Goal: Transaction & Acquisition: Purchase product/service

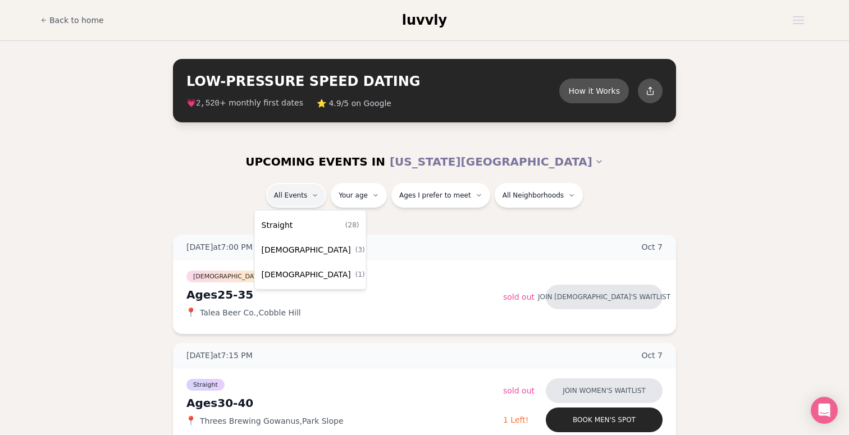
click at [345, 229] on span "( 28 )" at bounding box center [352, 225] width 14 height 9
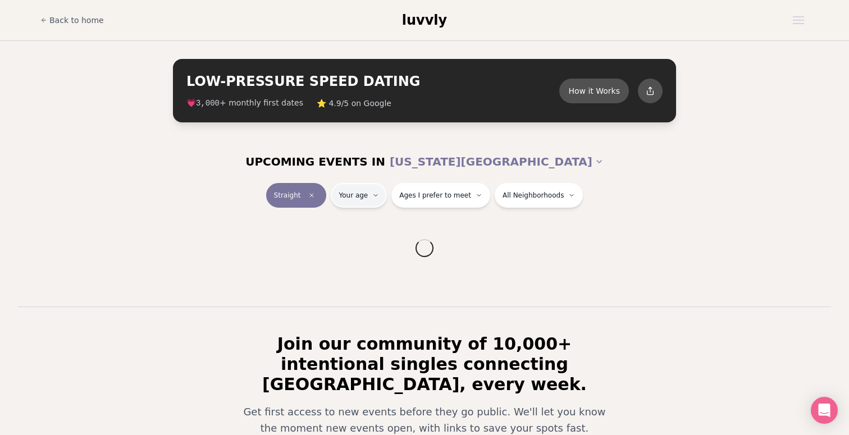
click at [371, 198] on html "Back to home luvvly LOW-PRESSURE SPEED DATING How it Works 💗 3,000 + monthly fi…" at bounding box center [424, 305] width 849 height 611
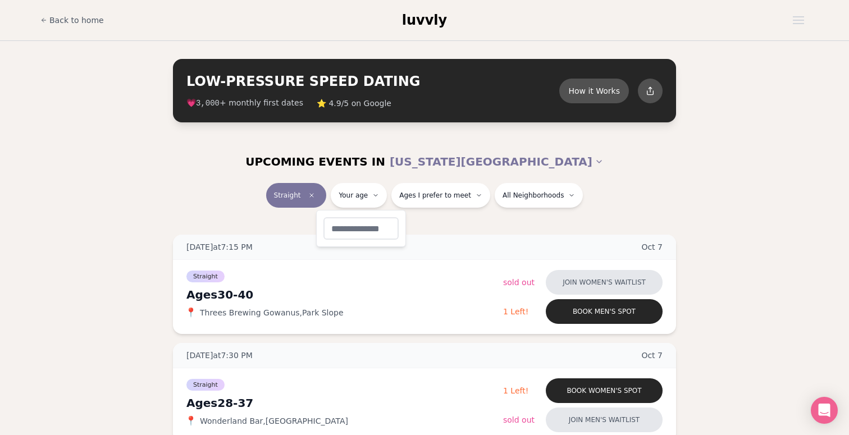
type input "**"
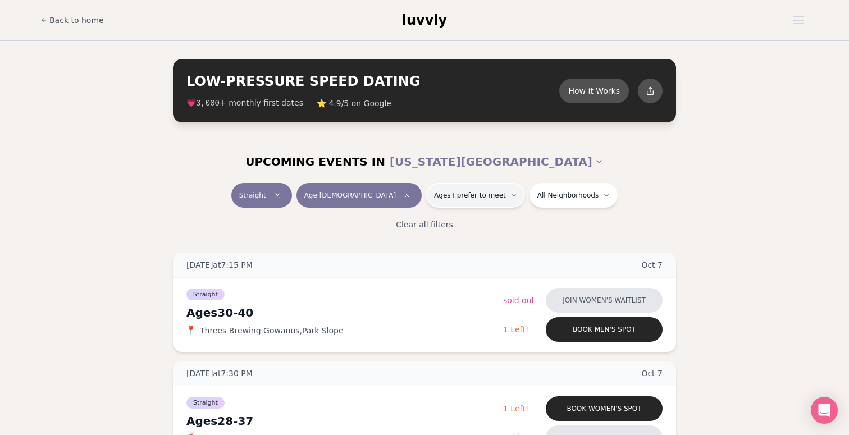
click at [455, 200] on button "Ages I prefer to meet" at bounding box center [475, 195] width 99 height 25
click at [450, 240] on span "Around my age" at bounding box center [438, 238] width 60 height 11
click at [402, 240] on button "Around my age" at bounding box center [397, 238] width 9 height 9
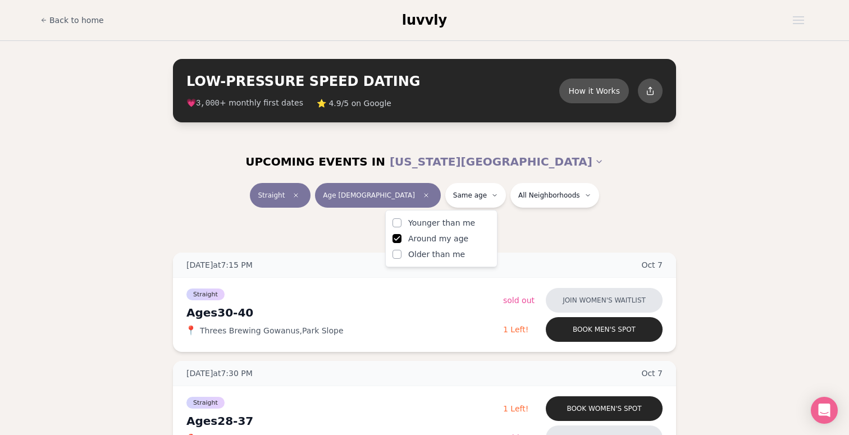
click at [450, 256] on span "Older than me" at bounding box center [436, 254] width 57 height 11
click at [402, 256] on button "Older than me" at bounding box center [397, 254] width 9 height 9
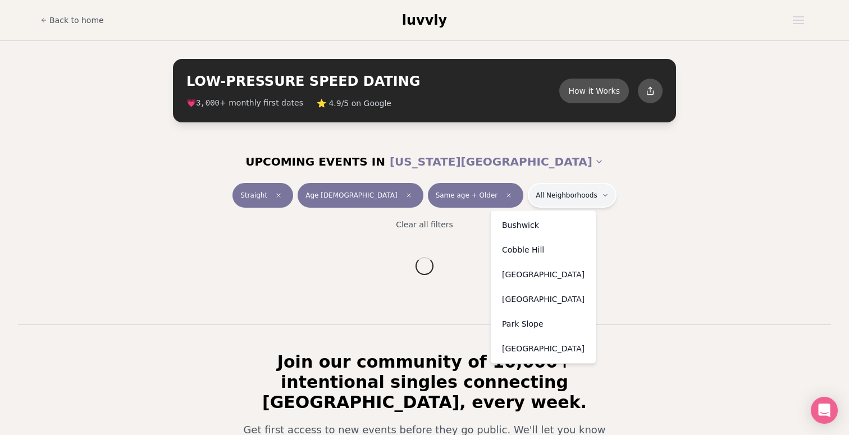
click at [518, 203] on html "Back to home luvvly LOW-PRESSURE SPEED DATING How it Works 💗 3,000 + monthly fi…" at bounding box center [424, 314] width 849 height 629
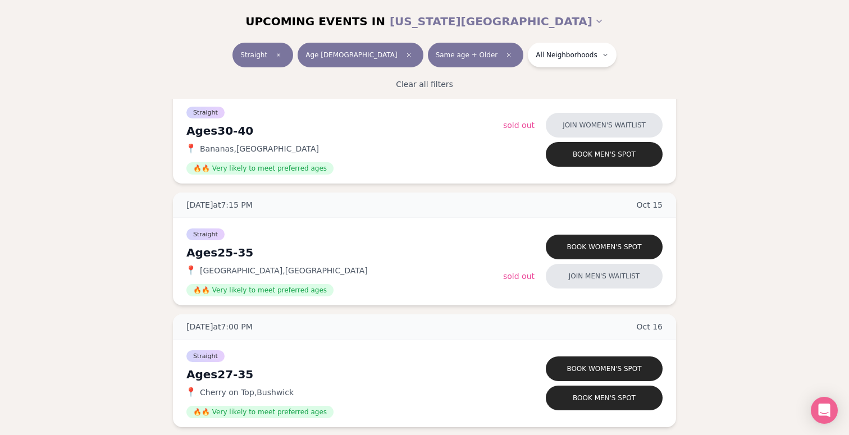
scroll to position [1279, 0]
click at [288, 268] on span "[GEOGRAPHIC_DATA] , [GEOGRAPHIC_DATA]" at bounding box center [284, 269] width 168 height 11
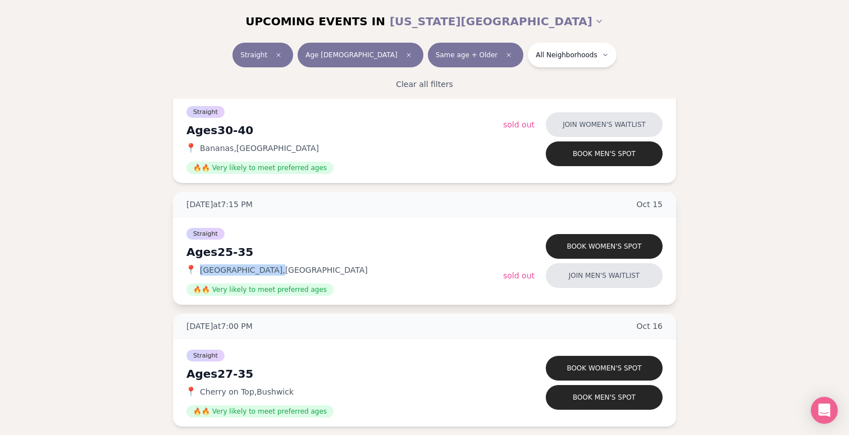
click at [288, 268] on span "[GEOGRAPHIC_DATA] , [GEOGRAPHIC_DATA]" at bounding box center [284, 269] width 168 height 11
click at [348, 247] on div "Ages [DEMOGRAPHIC_DATA]" at bounding box center [344, 252] width 317 height 16
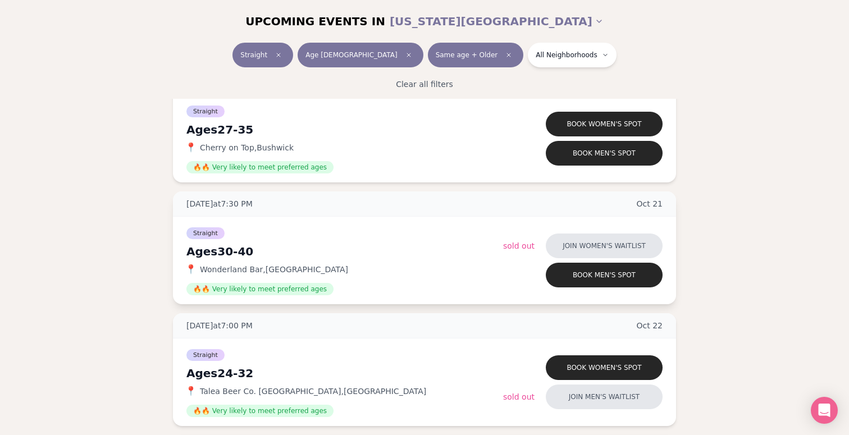
scroll to position [1528, 0]
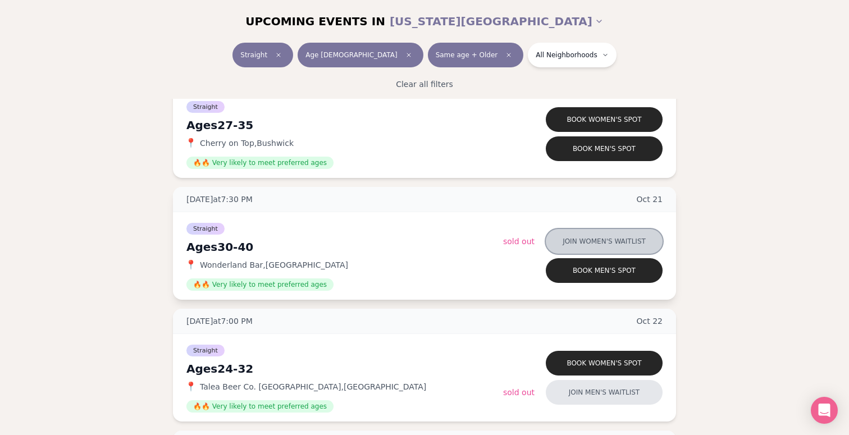
click at [614, 239] on button "Join women's waitlist" at bounding box center [604, 241] width 117 height 25
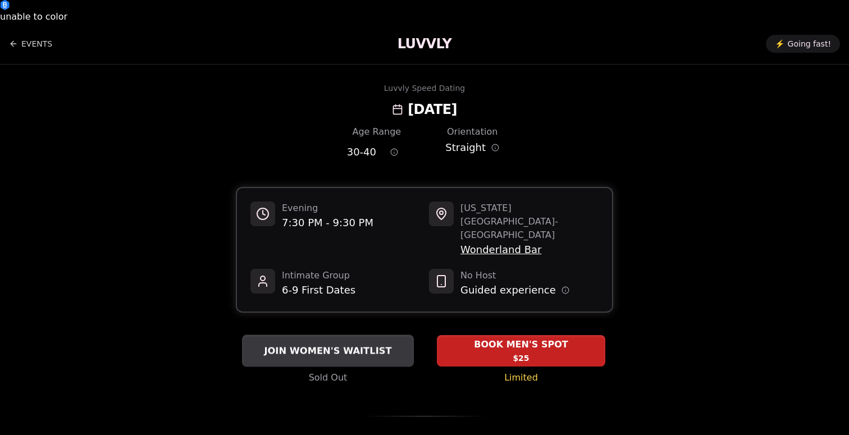
click at [321, 344] on span "JOIN WOMEN'S WAITLIST" at bounding box center [328, 350] width 132 height 13
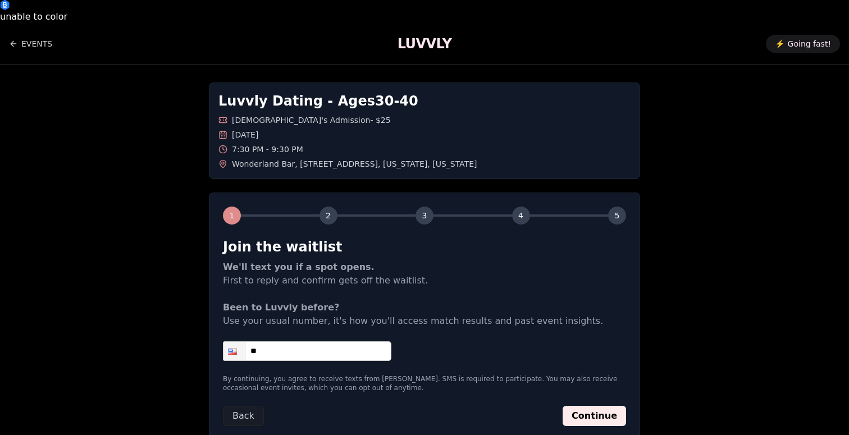
click at [316, 341] on input "**" at bounding box center [307, 351] width 168 height 20
type input "**********"
click at [607, 406] on button "Continue" at bounding box center [594, 416] width 63 height 20
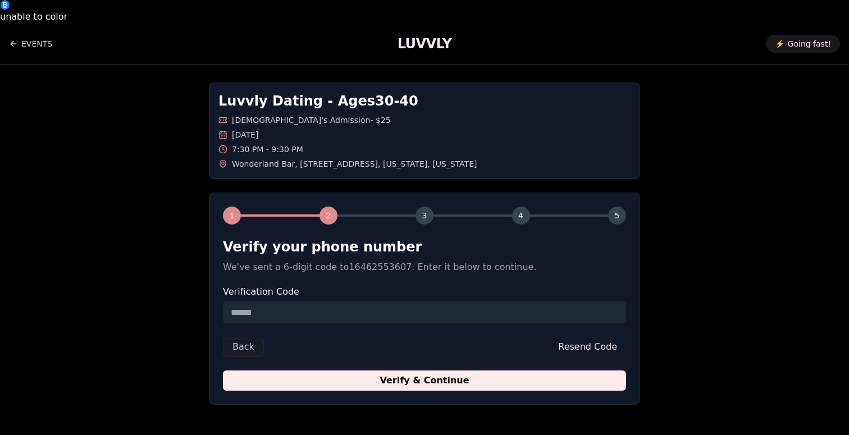
click at [399, 301] on input "Verification Code" at bounding box center [424, 312] width 403 height 22
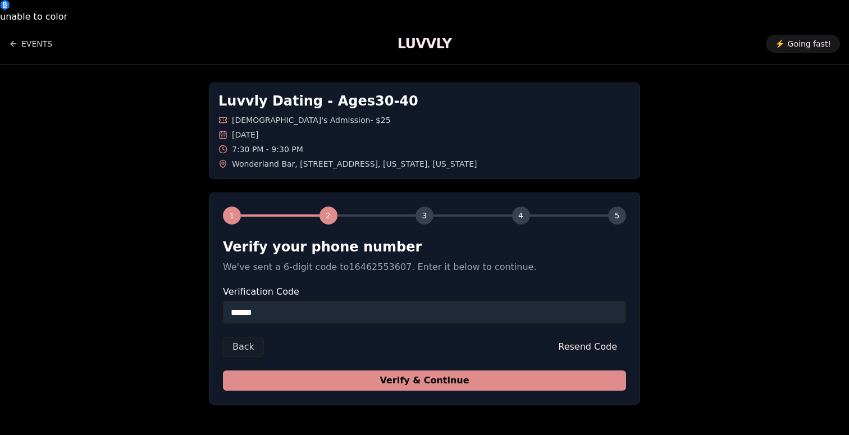
type input "******"
click at [417, 371] on button "Verify & Continue" at bounding box center [424, 381] width 403 height 20
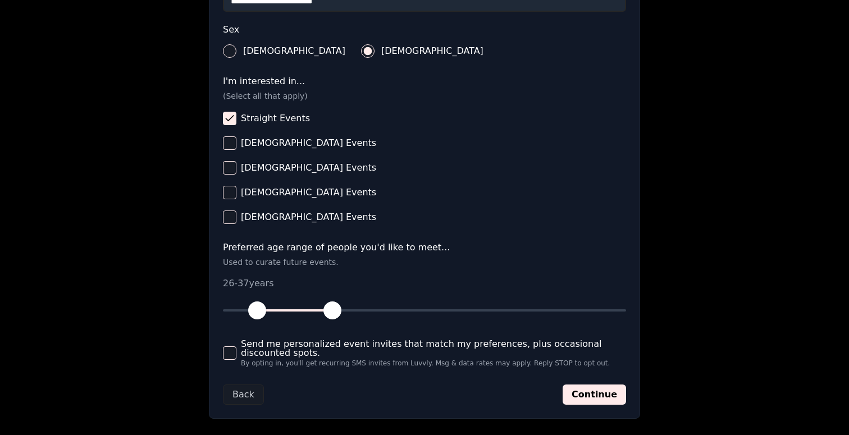
scroll to position [434, 0]
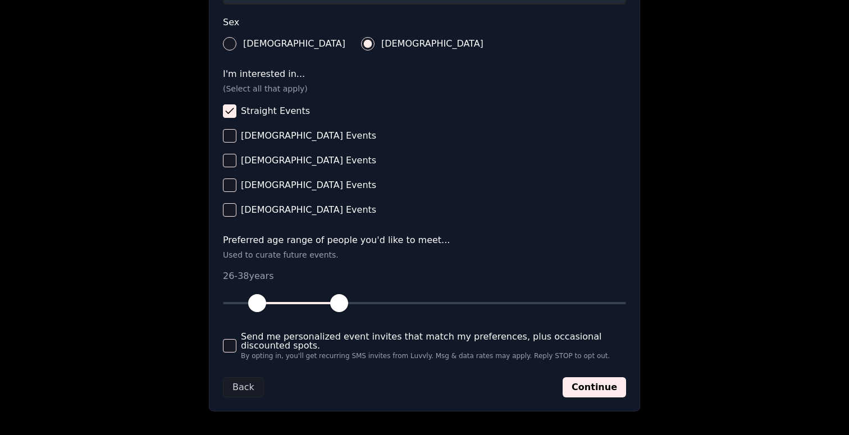
click at [337, 294] on span "button" at bounding box center [339, 303] width 18 height 18
click at [598, 377] on button "Continue" at bounding box center [594, 387] width 63 height 20
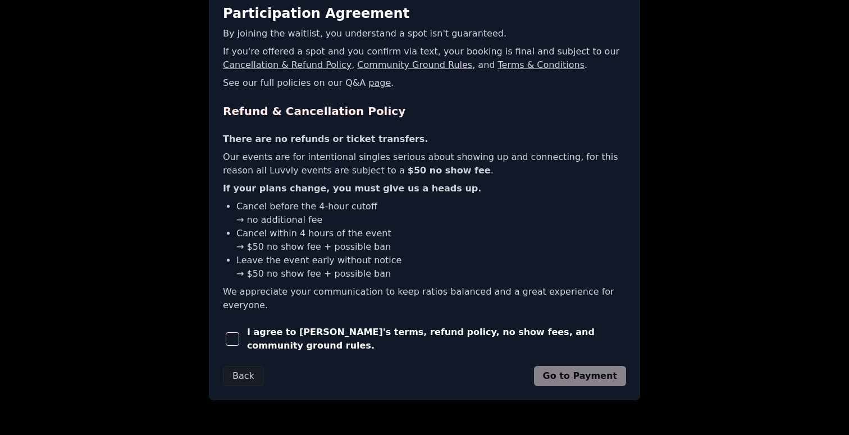
click at [459, 326] on span "I agree to [PERSON_NAME]'s terms, refund policy, no show fees, and community gr…" at bounding box center [436, 339] width 379 height 27
click at [232, 332] on span "button" at bounding box center [232, 338] width 13 height 13
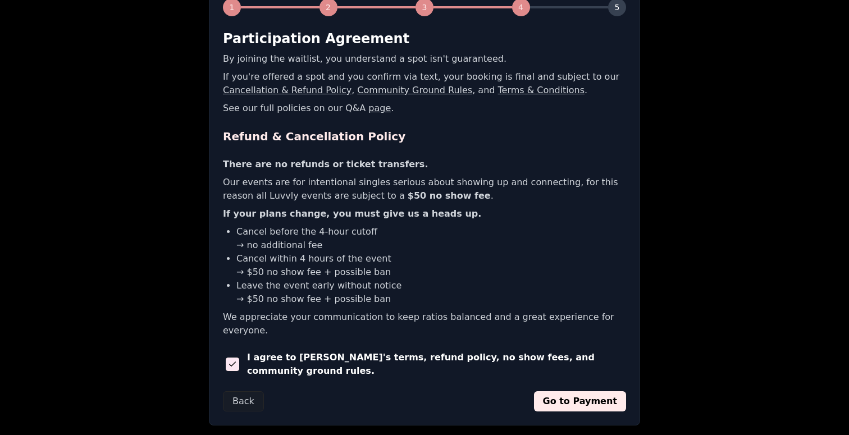
scroll to position [228, 0]
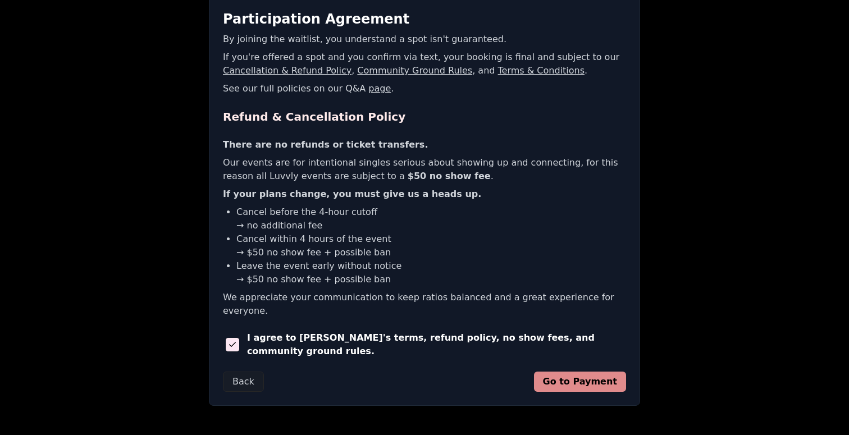
click at [579, 372] on button "Go to Payment" at bounding box center [580, 382] width 93 height 20
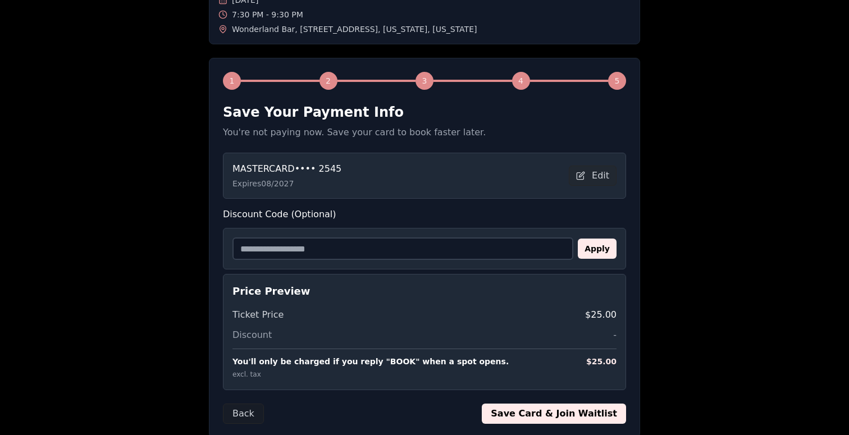
scroll to position [134, 0]
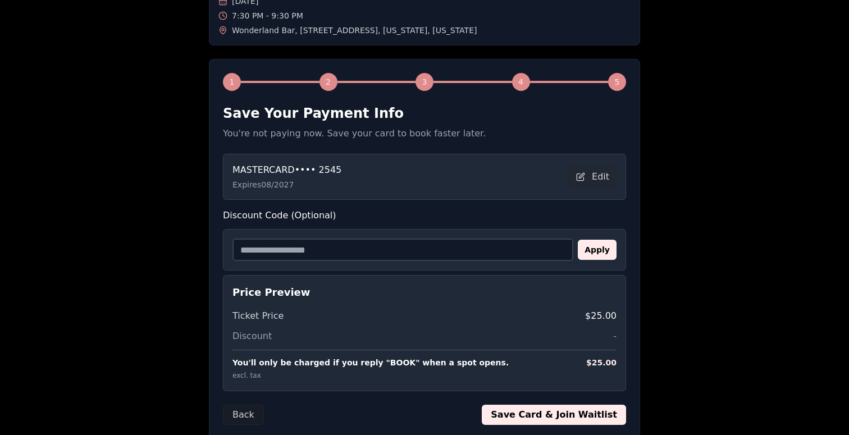
click at [540, 405] on button "Save Card & Join Waitlist" at bounding box center [554, 415] width 144 height 20
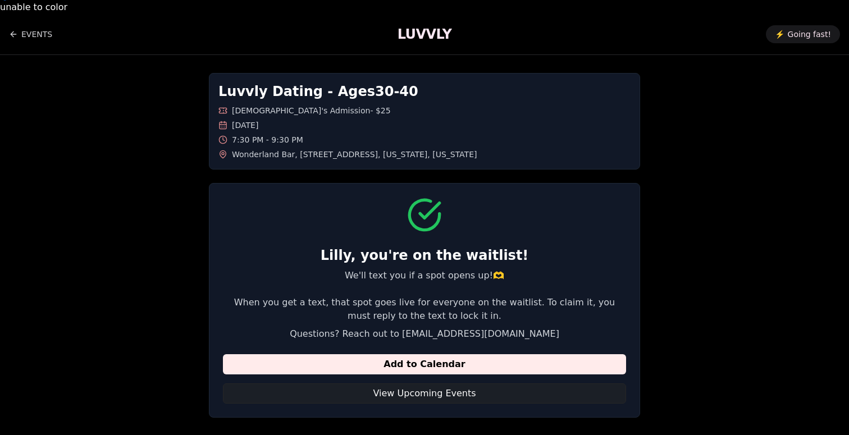
scroll to position [9, 0]
click at [466, 384] on button "View Upcoming Events" at bounding box center [424, 394] width 403 height 20
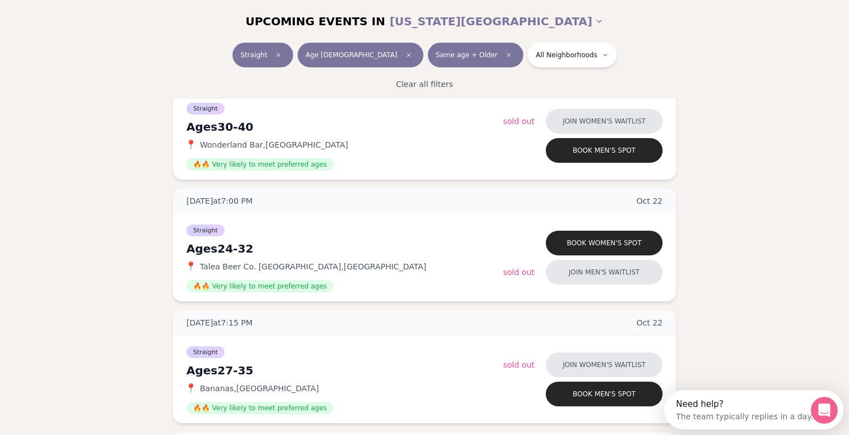
scroll to position [1674, 0]
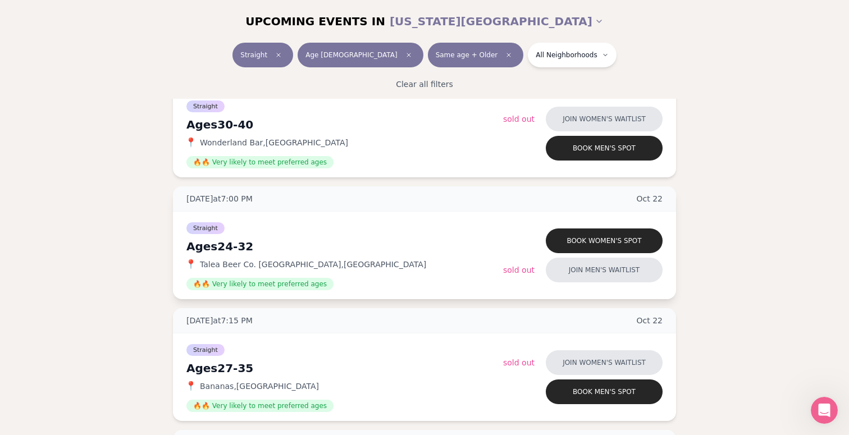
click at [325, 259] on span "Talea Beer Co. [GEOGRAPHIC_DATA] , [GEOGRAPHIC_DATA]" at bounding box center [313, 264] width 226 height 11
click at [338, 277] on div "🔥🔥 Very likely to meet preferred ages" at bounding box center [344, 283] width 317 height 13
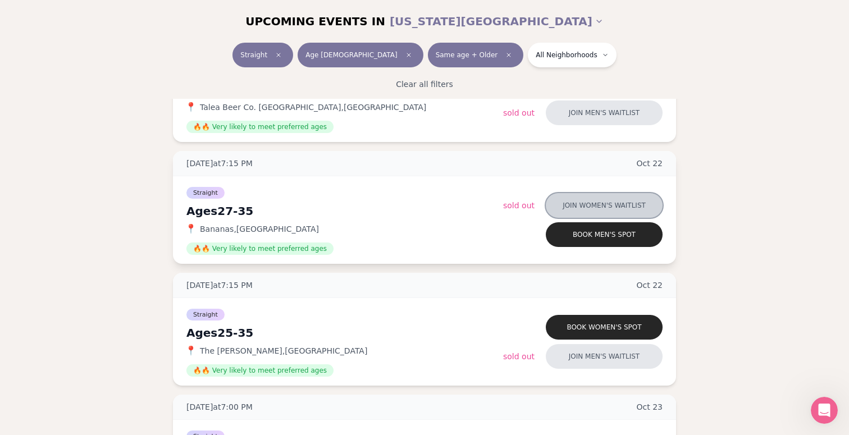
scroll to position [1834, 0]
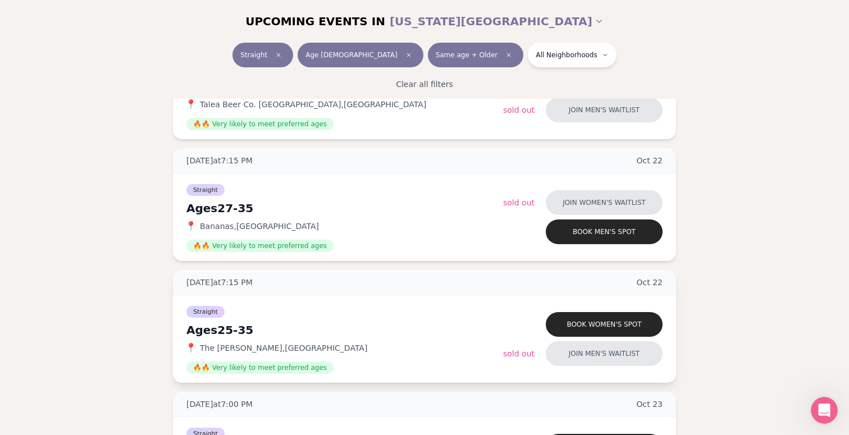
click at [267, 343] on span "The [PERSON_NAME] , [GEOGRAPHIC_DATA]" at bounding box center [283, 348] width 167 height 11
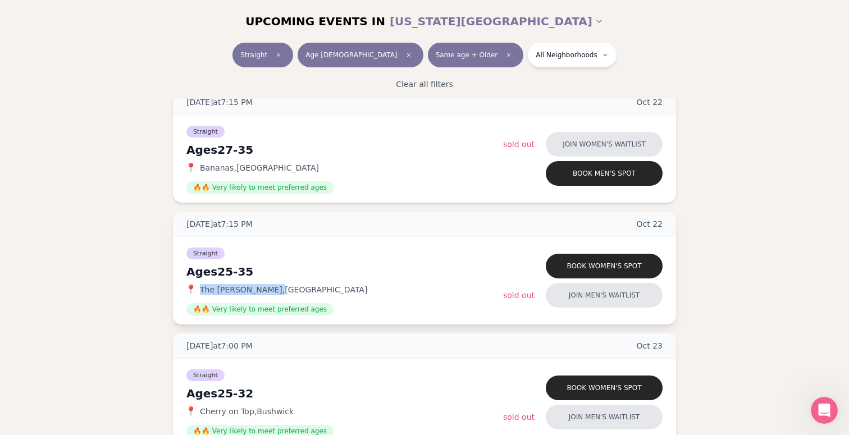
scroll to position [1897, 0]
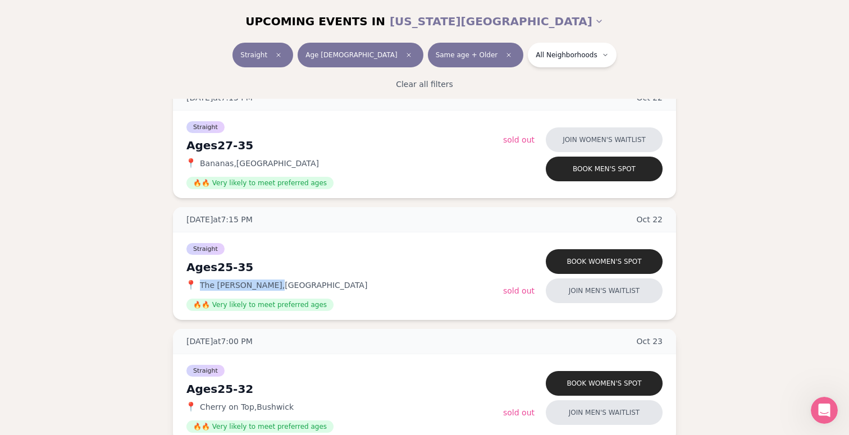
copy span "The [PERSON_NAME] ,"
click at [304, 207] on div "[DATE] at 7:15 PM [DATE]" at bounding box center [424, 219] width 503 height 25
click at [596, 249] on button "Book women's spot" at bounding box center [604, 261] width 117 height 25
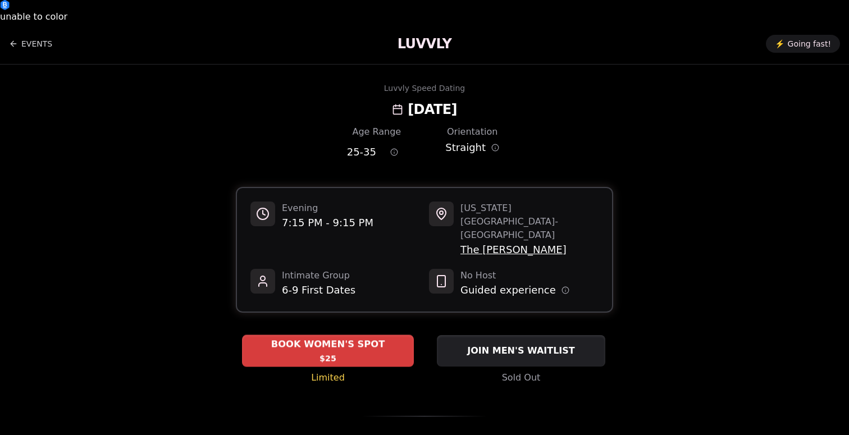
click at [345, 335] on div "BOOK WOMEN'S SPOT $25" at bounding box center [328, 350] width 172 height 31
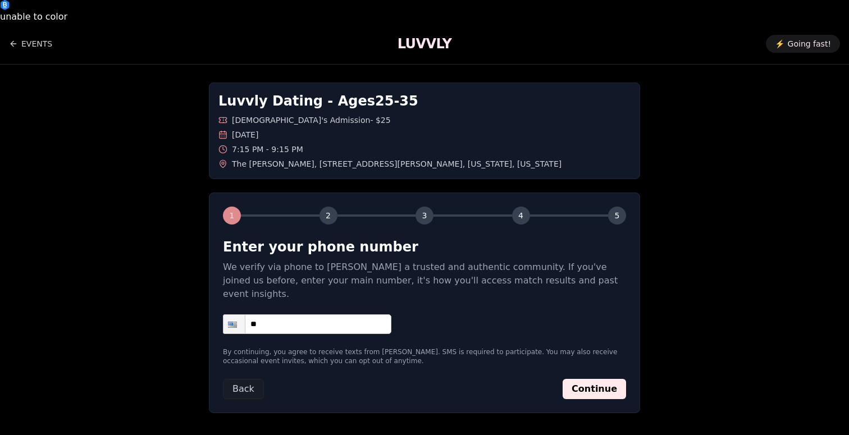
click at [339, 314] on input "**" at bounding box center [307, 324] width 168 height 20
type input "**********"
click at [603, 379] on button "Continue" at bounding box center [594, 389] width 63 height 20
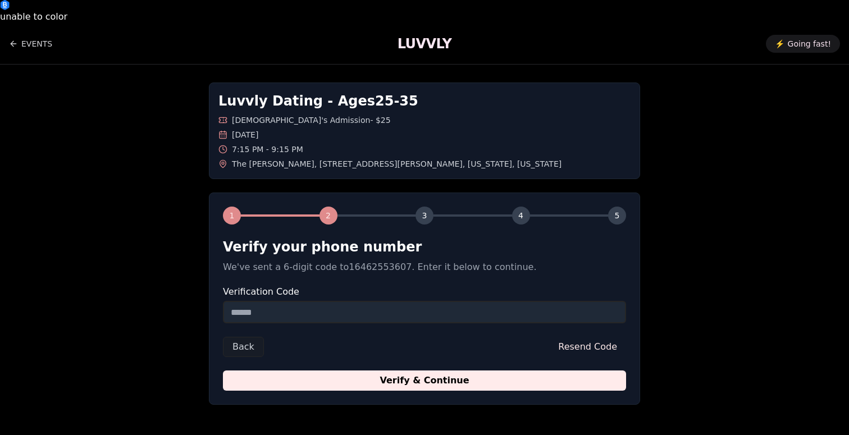
click at [481, 301] on form "Verify your phone number We've sent a 6-digit code to 16462553607 . Enter it be…" at bounding box center [424, 314] width 403 height 153
click at [480, 301] on input "Verification Code" at bounding box center [424, 312] width 403 height 22
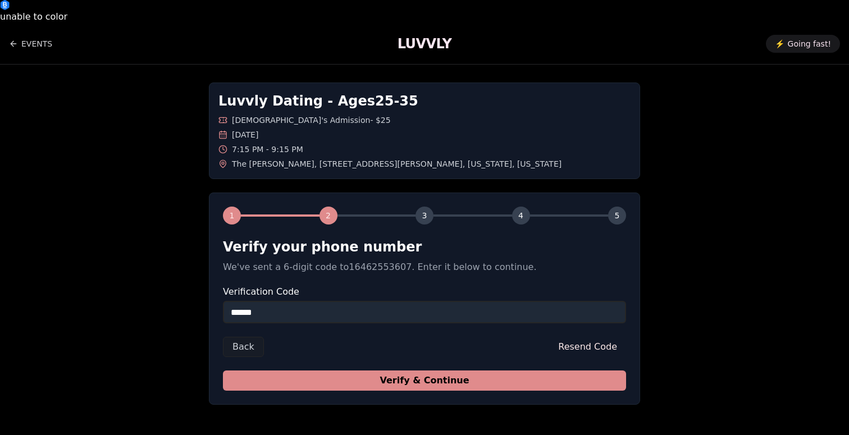
type input "******"
click at [504, 371] on button "Verify & Continue" at bounding box center [424, 381] width 403 height 20
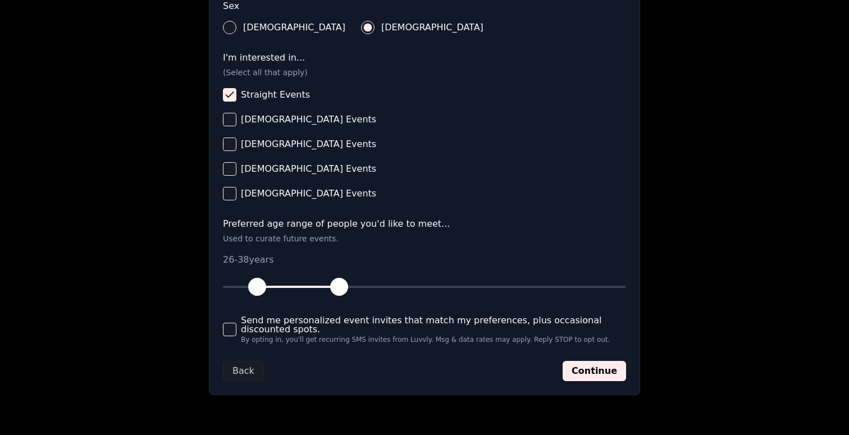
scroll to position [460, 0]
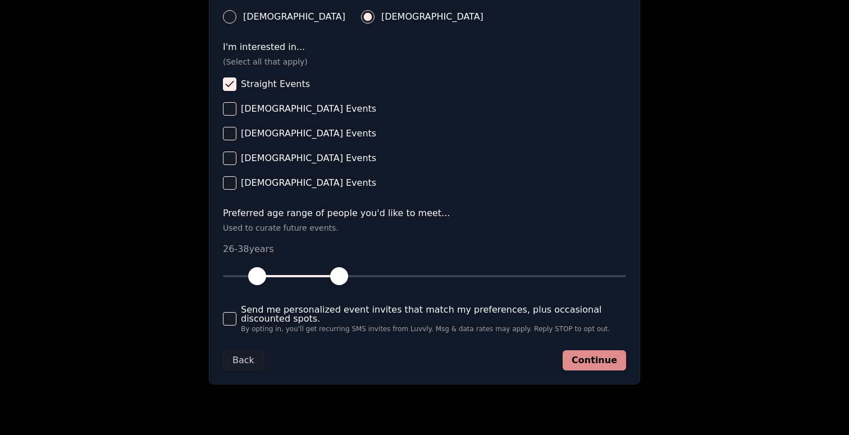
click at [590, 350] on button "Continue" at bounding box center [594, 360] width 63 height 20
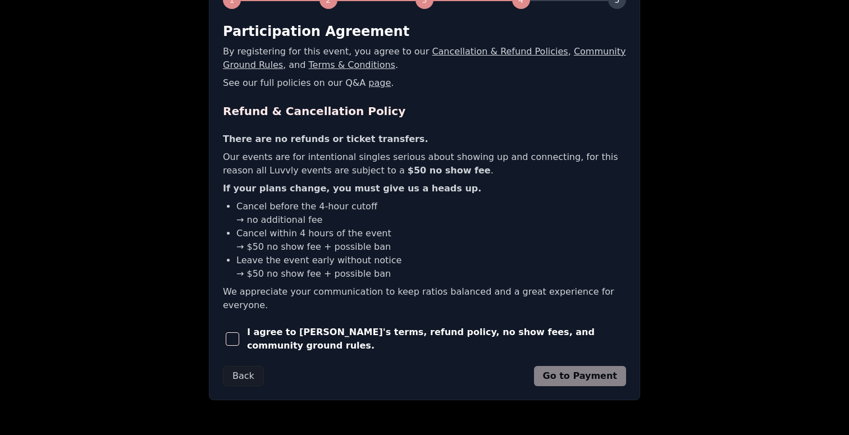
click at [524, 326] on span "I agree to [PERSON_NAME]'s terms, refund policy, no show fees, and community gr…" at bounding box center [436, 339] width 379 height 27
click at [223, 327] on button "button" at bounding box center [233, 339] width 20 height 25
click at [571, 366] on button "Go to Payment" at bounding box center [580, 376] width 93 height 20
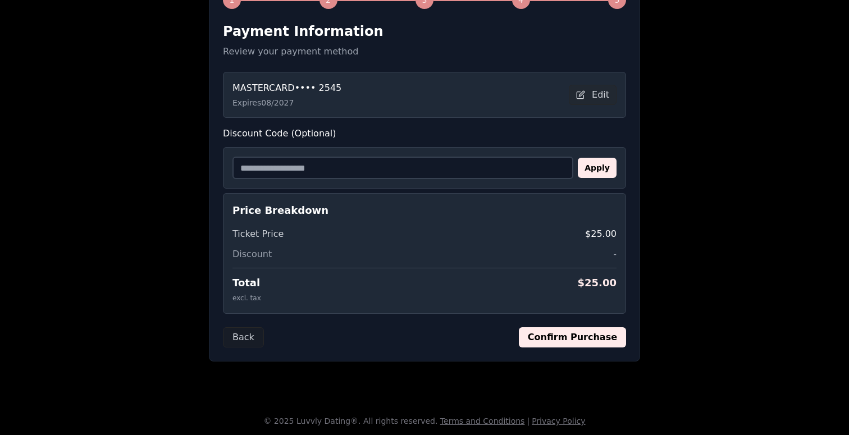
scroll to position [193, 0]
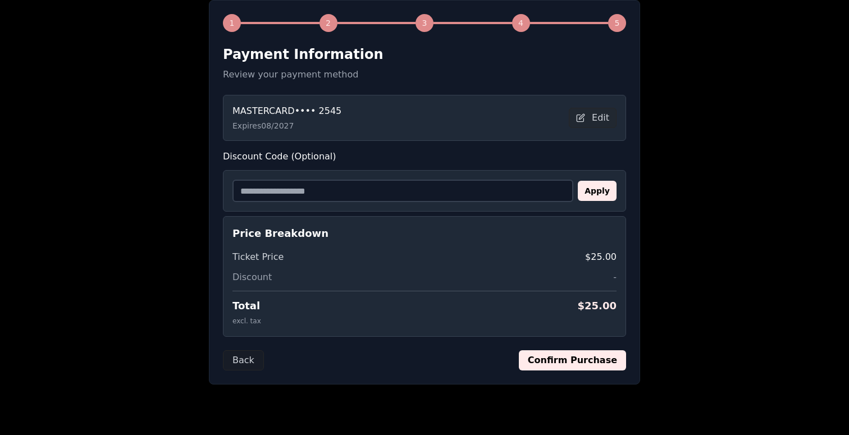
click at [553, 350] on button "Confirm Purchase" at bounding box center [572, 360] width 107 height 20
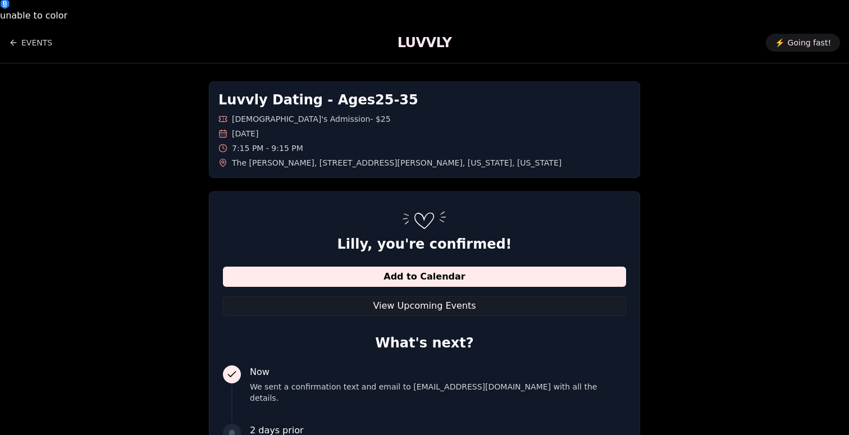
scroll to position [0, 0]
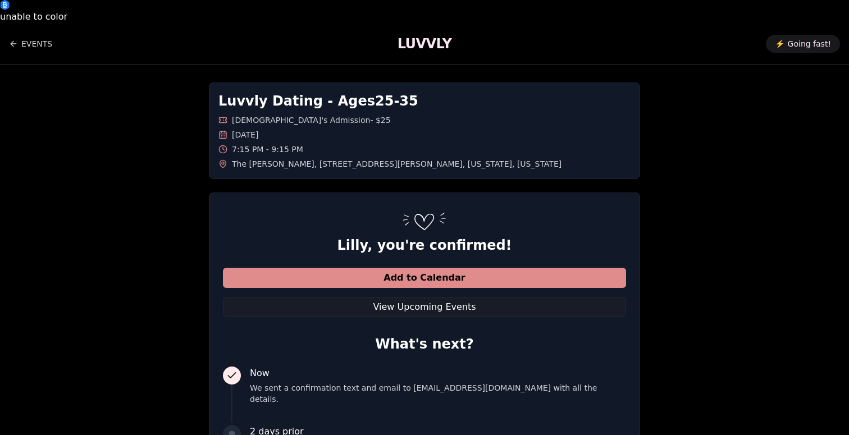
click at [471, 268] on button "Add to Calendar" at bounding box center [424, 278] width 403 height 20
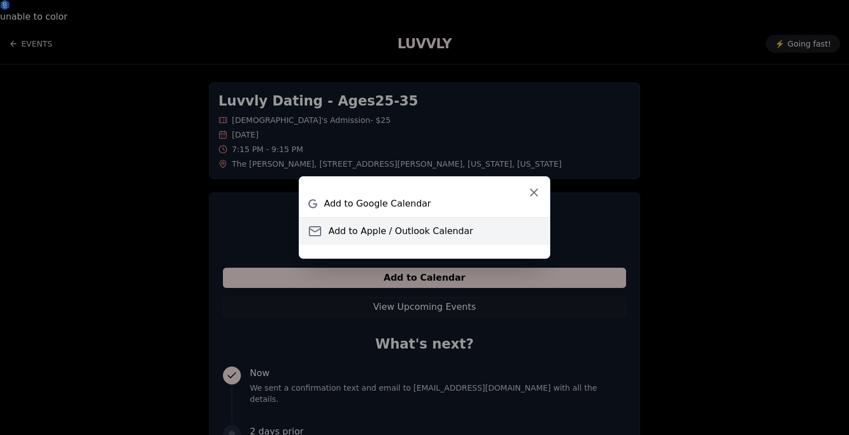
click at [428, 230] on span "Add to Apple / Outlook Calendar" at bounding box center [401, 231] width 145 height 13
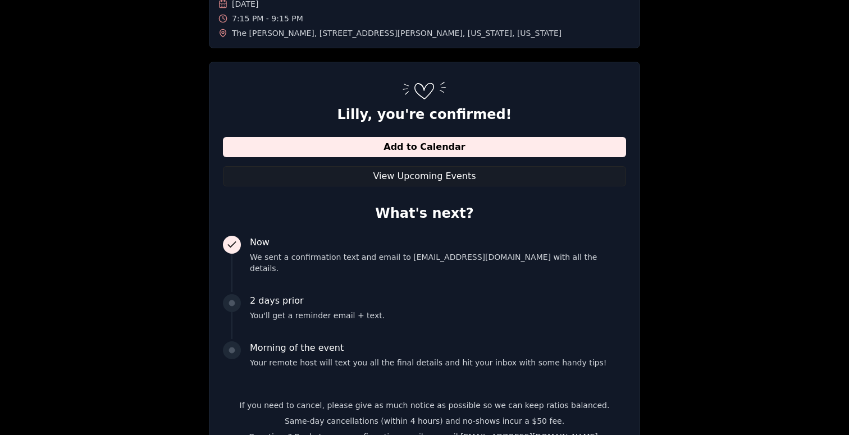
scroll to position [158, 0]
